Goal: Understand process/instructions

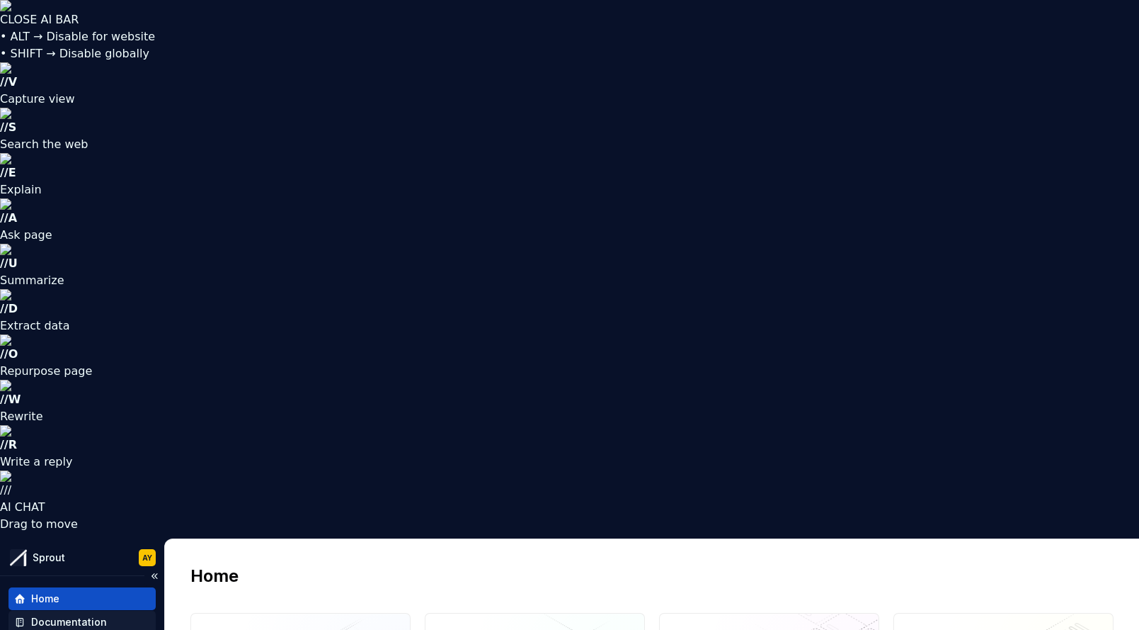
click at [63, 615] on div "Documentation" at bounding box center [69, 622] width 76 height 14
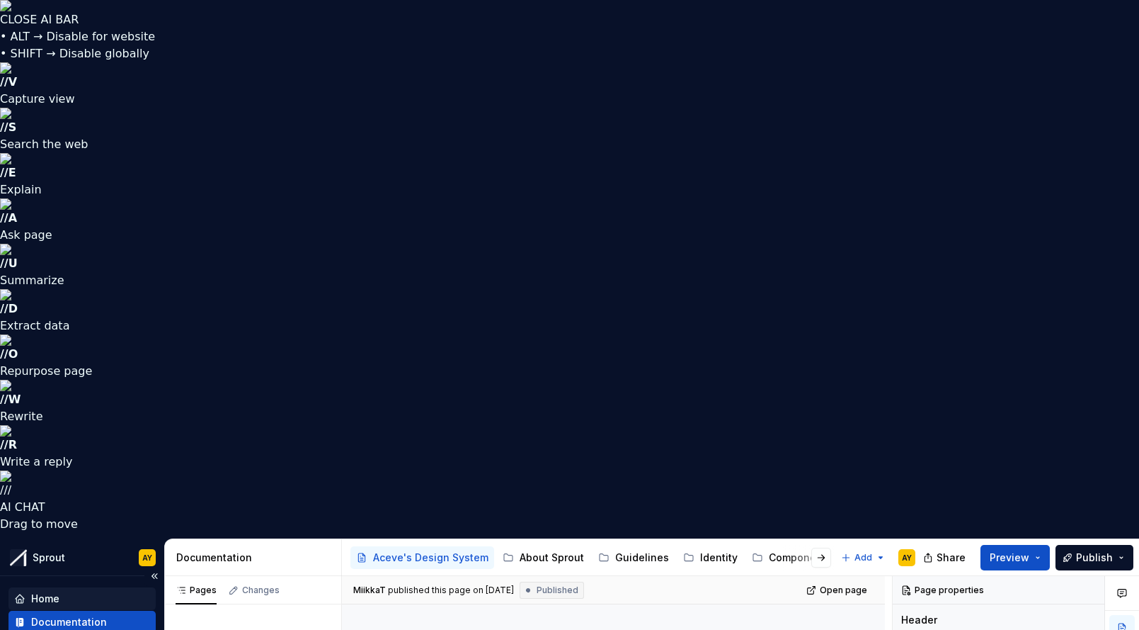
click at [40, 591] on div "Home" at bounding box center [45, 598] width 28 height 14
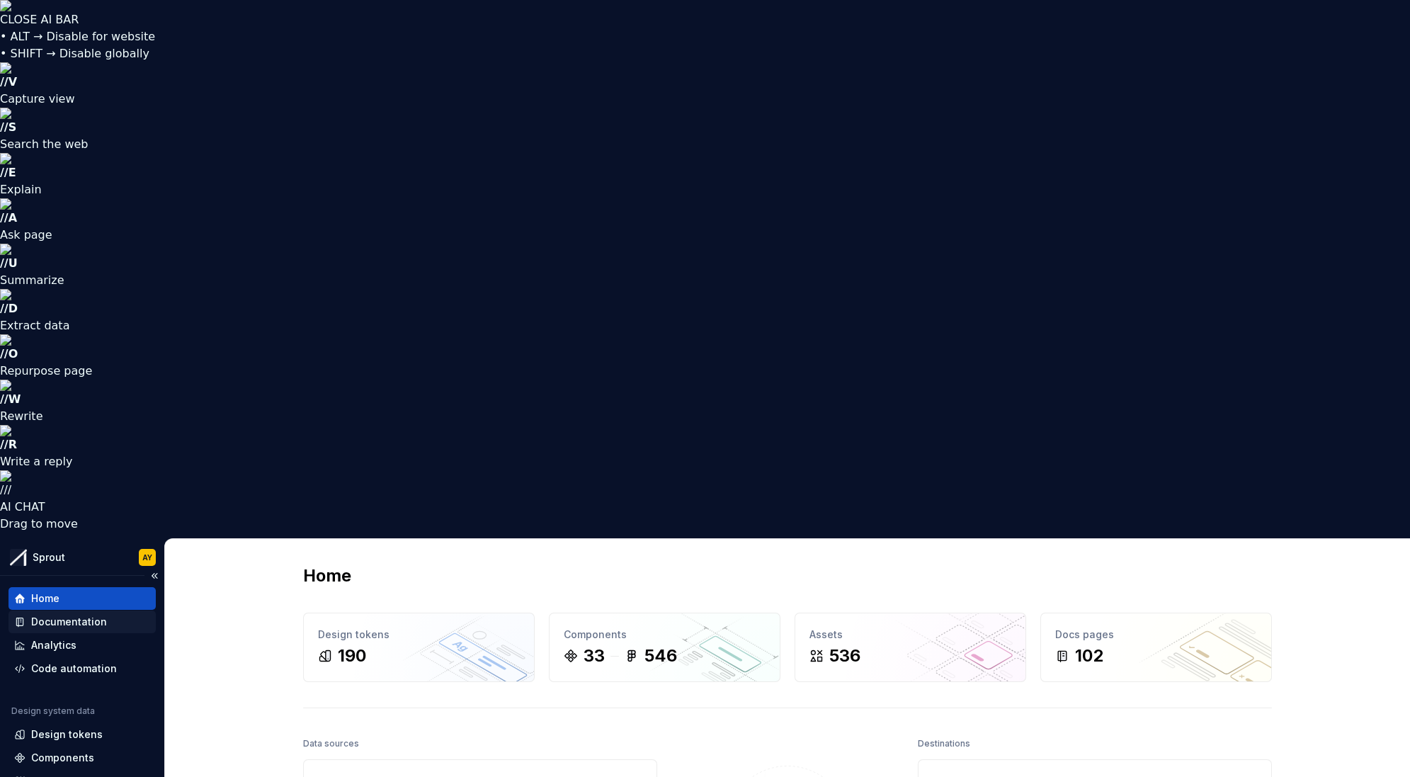
click at [69, 615] on div "Documentation" at bounding box center [69, 622] width 76 height 14
click at [87, 615] on div "Documentation" at bounding box center [69, 622] width 76 height 14
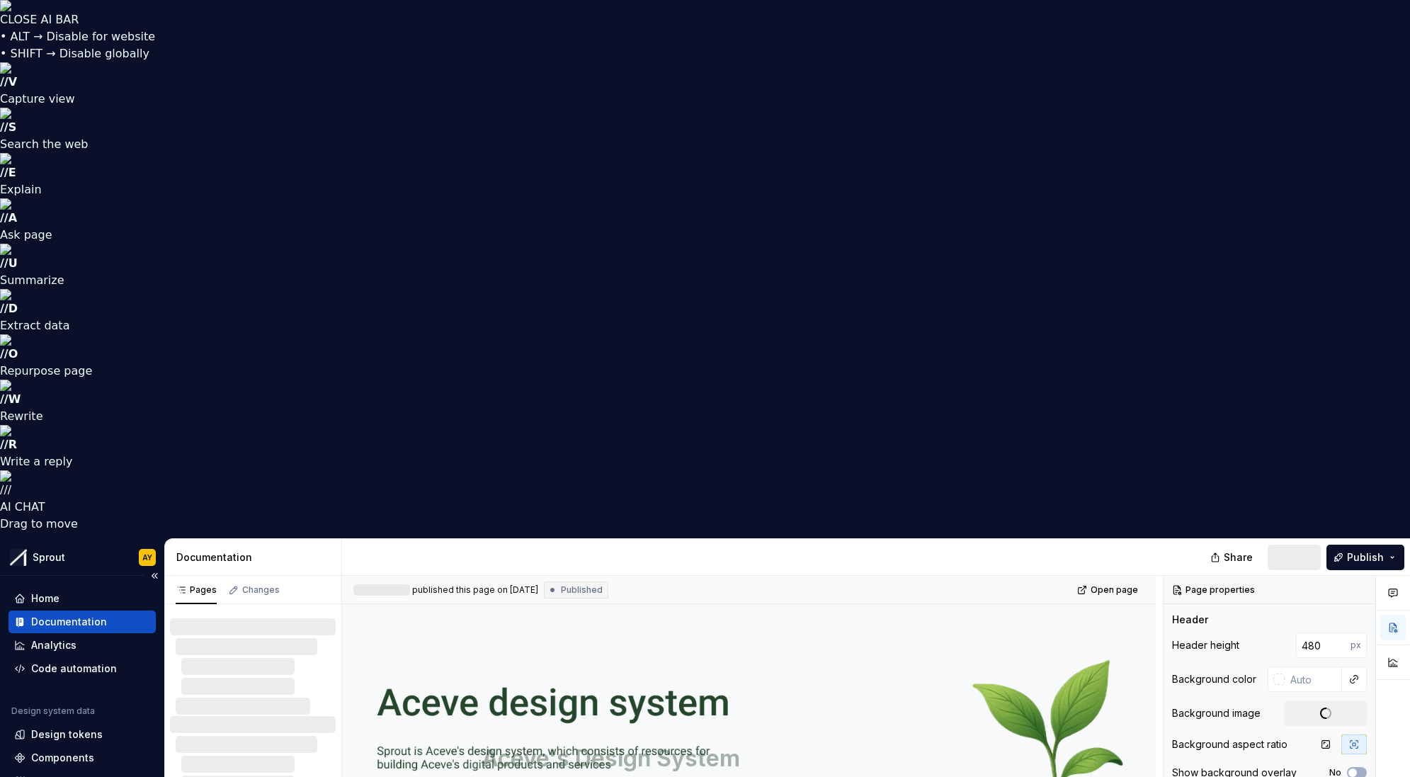
click at [62, 615] on div "Documentation" at bounding box center [69, 622] width 76 height 14
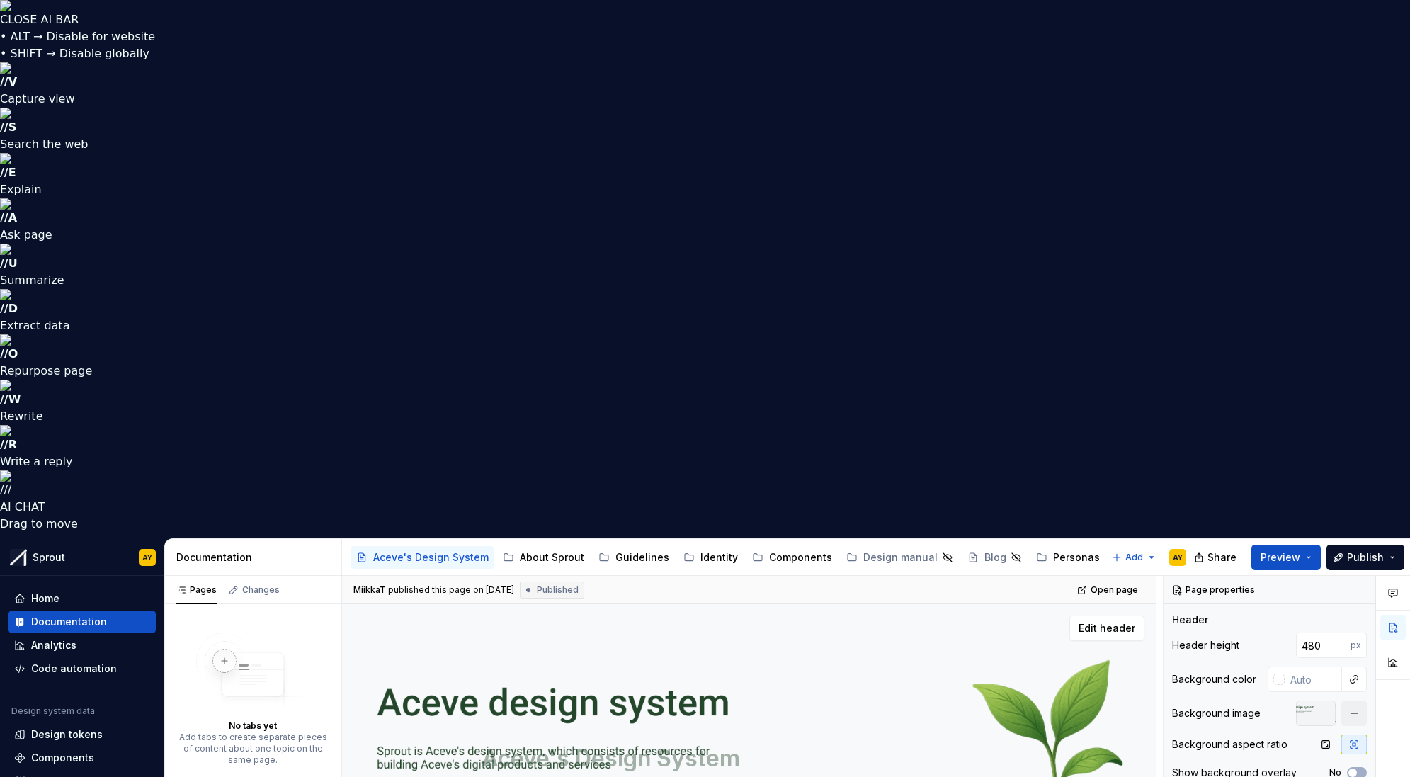
click at [507, 629] on textarea "Aceve's Design System" at bounding box center [746, 758] width 535 height 34
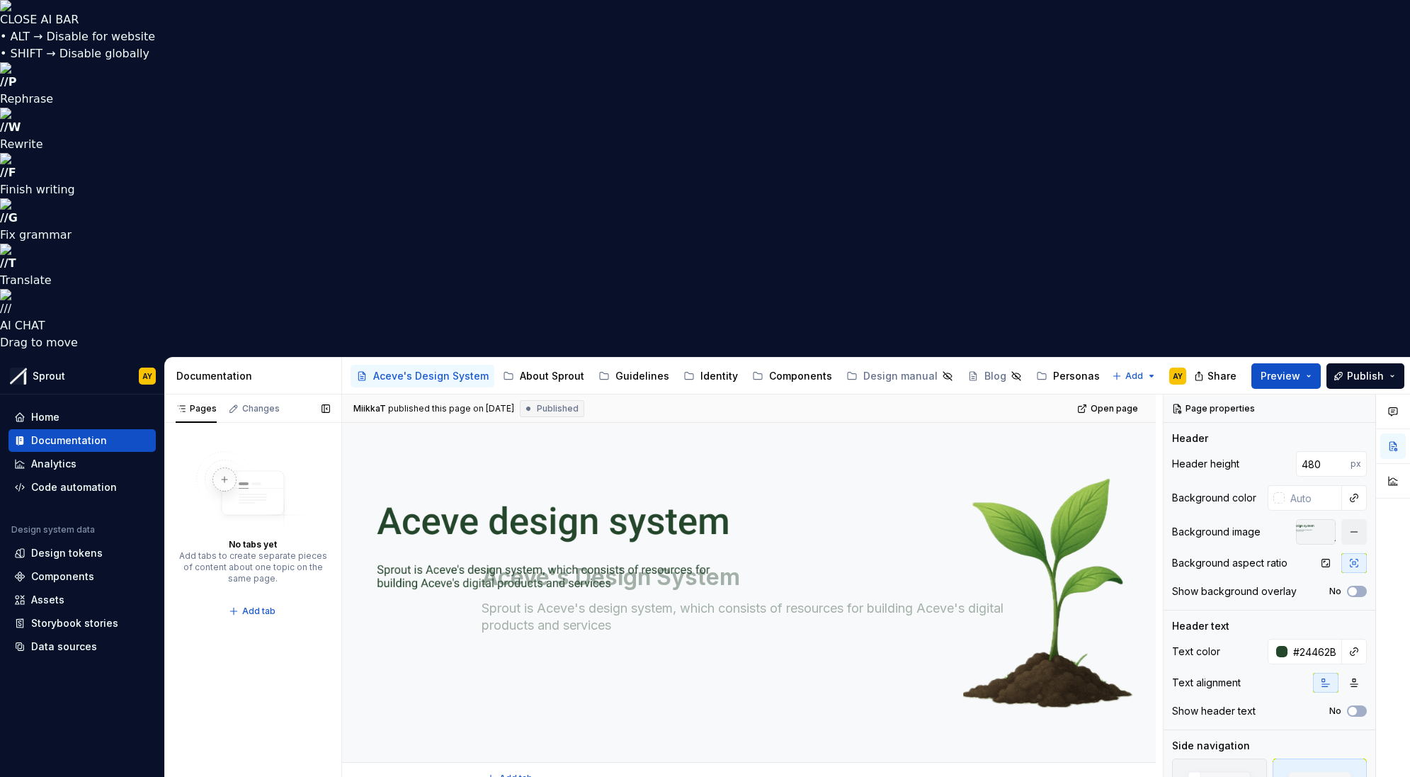
type textarea "*"
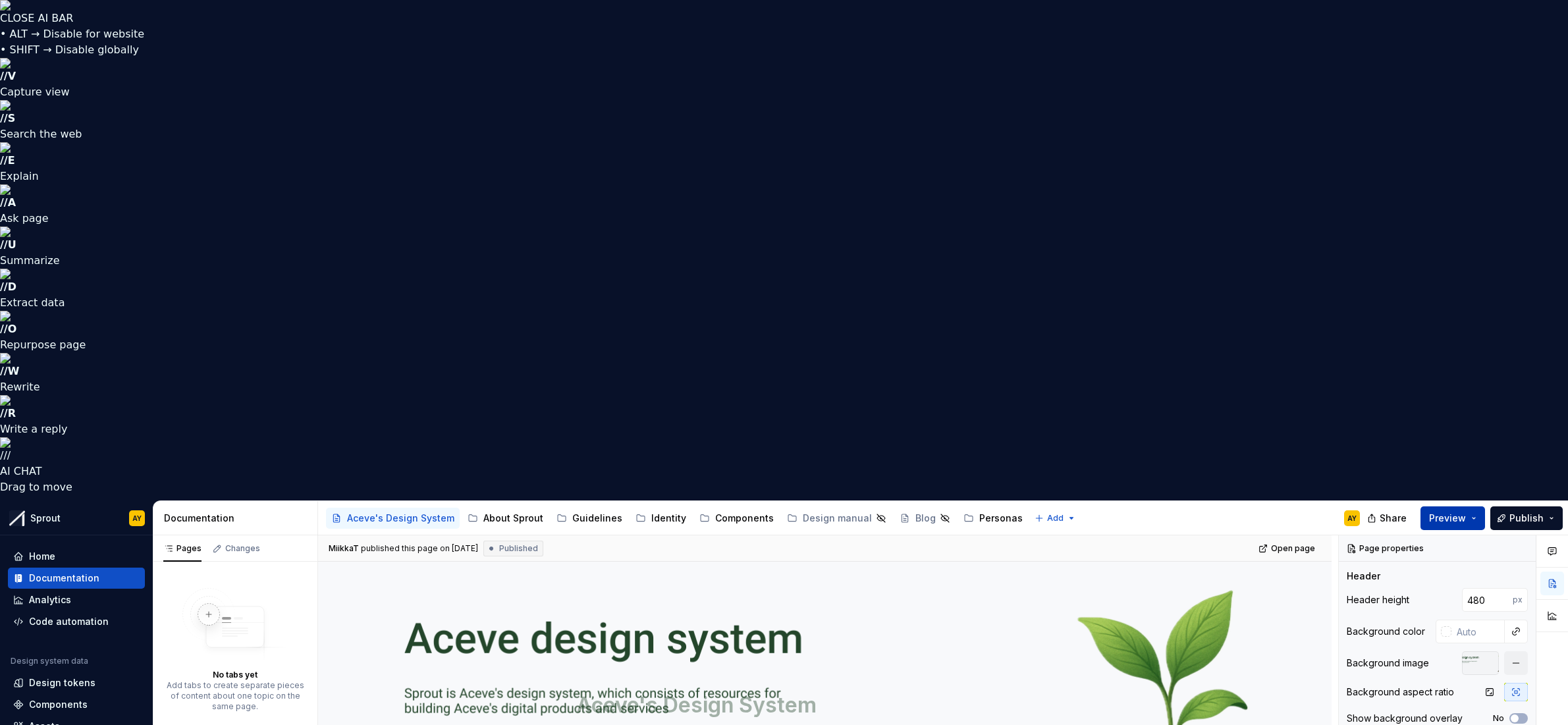
click at [1310, 511] on span "Preview" at bounding box center [1448, 518] width 37 height 13
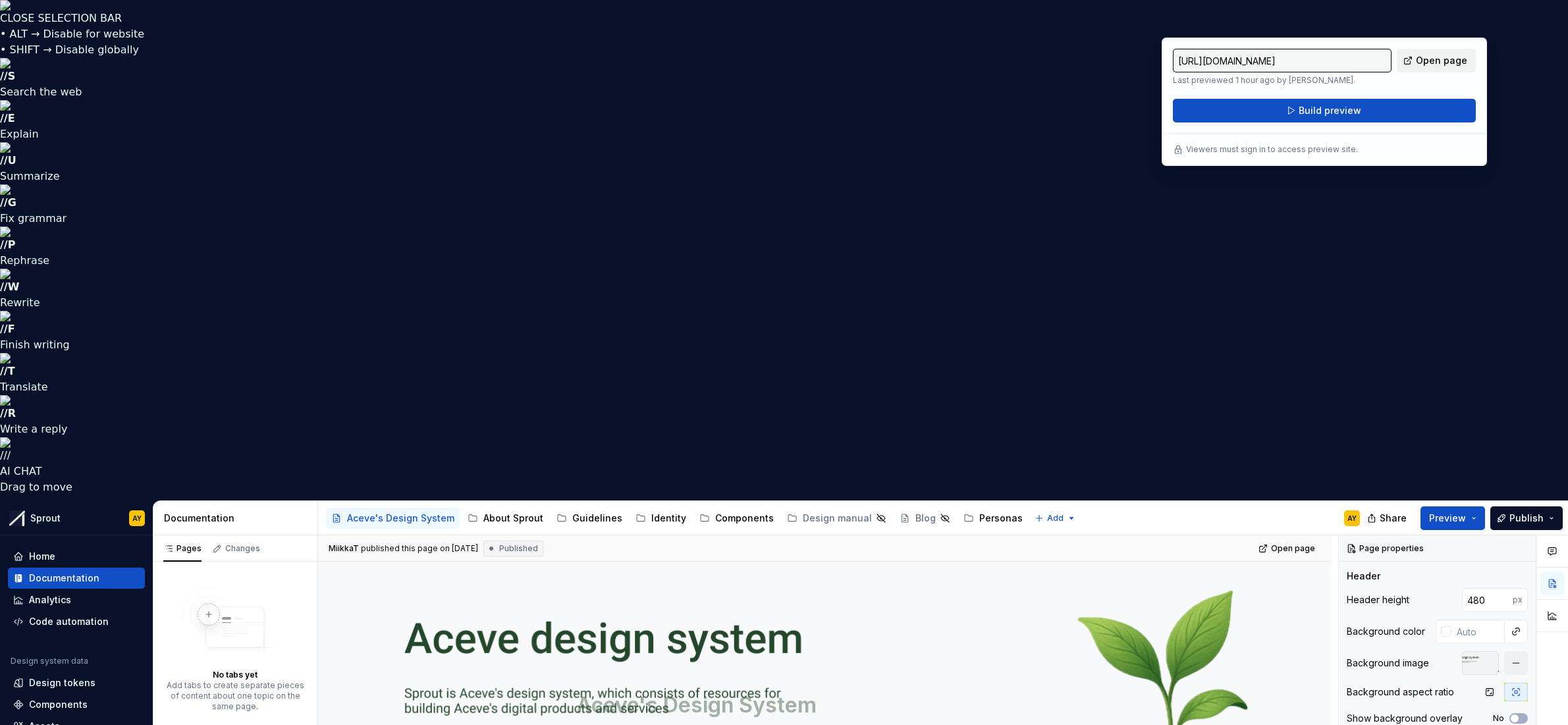
click at [1310, 64] on span "Open page" at bounding box center [1442, 60] width 51 height 13
click at [1066, 647] on div "Aceve's Design System Sprout is Aceve's design system, which consists of resour…" at bounding box center [825, 719] width 498 height 145
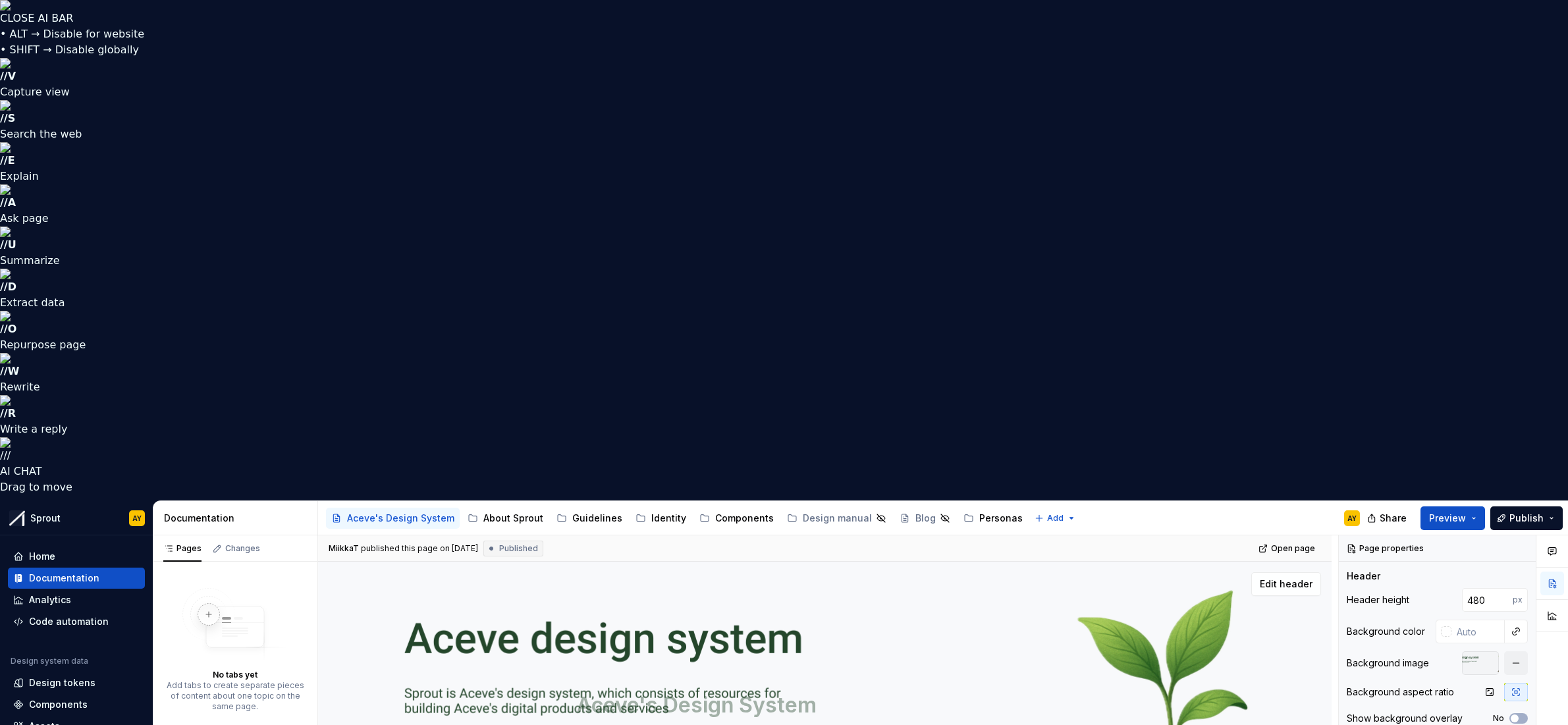
click at [524, 561] on div "Aceve's Design System Sprout is Aceve's design system, which consists of resour…" at bounding box center [825, 719] width 1014 height 316
type textarea "*"
